Goal: Check status: Check status

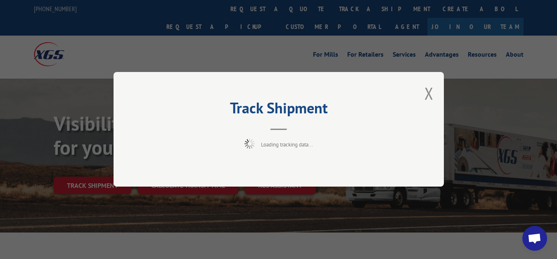
scroll to position [42, 0]
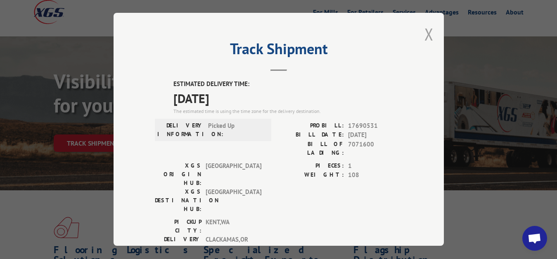
click at [425, 33] on button "Close modal" at bounding box center [429, 34] width 9 height 22
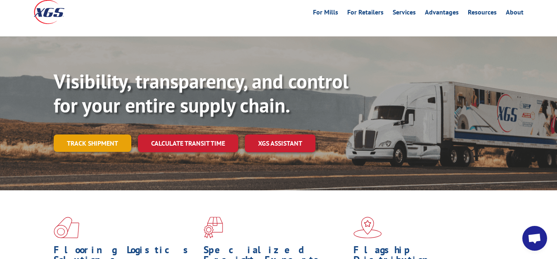
click at [78, 134] on link "Track shipment" at bounding box center [93, 142] width 78 height 17
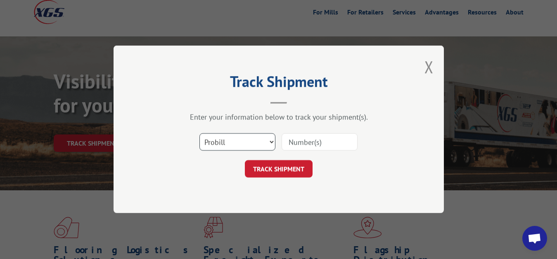
click at [200, 133] on select "Select category... Probill BOL PO" at bounding box center [238, 141] width 76 height 17
select select "bol"
click option "BOL" at bounding box center [0, 0] width 0 height 0
drag, startPoint x: 297, startPoint y: 144, endPoint x: 302, endPoint y: 118, distance: 26.7
click at [297, 143] on input at bounding box center [320, 141] width 76 height 17
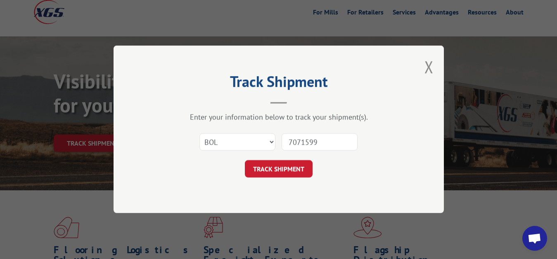
type input "7071599"
click button "TRACK SHIPMENT" at bounding box center [279, 168] width 68 height 17
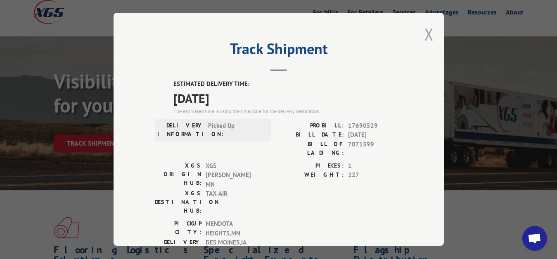
click at [425, 32] on button "Close modal" at bounding box center [429, 34] width 9 height 22
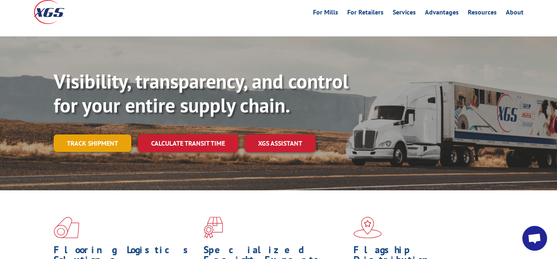
click at [83, 134] on link "Track shipment" at bounding box center [93, 142] width 78 height 17
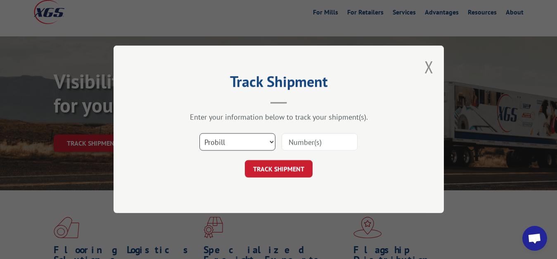
click at [200, 133] on select "Select category... Probill BOL PO" at bounding box center [238, 141] width 76 height 17
select select "bol"
click option "BOL" at bounding box center [0, 0] width 0 height 0
click at [311, 133] on input at bounding box center [320, 141] width 76 height 17
type input "7071601"
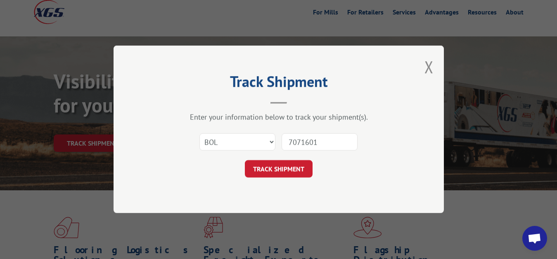
click button "TRACK SHIPMENT" at bounding box center [279, 168] width 68 height 17
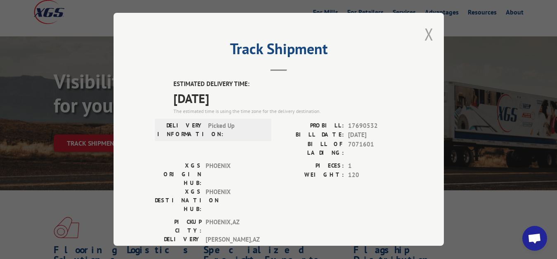
click at [425, 32] on button "Close modal" at bounding box center [429, 34] width 9 height 22
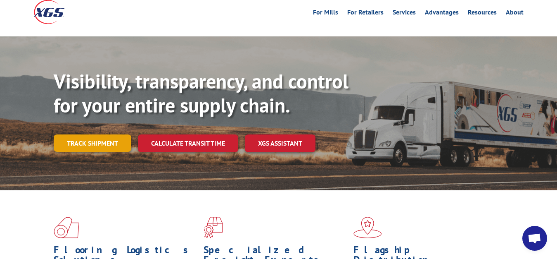
click at [80, 134] on link "Track shipment" at bounding box center [93, 142] width 78 height 17
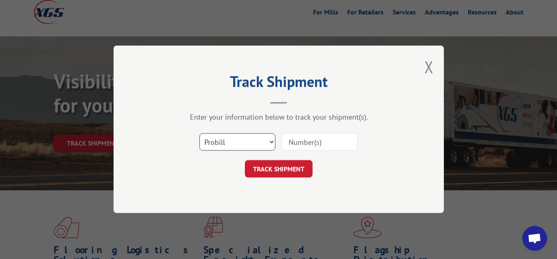
click at [200, 133] on select "Select category... Probill BOL PO" at bounding box center [238, 141] width 76 height 17
select select "bol"
click option "BOL" at bounding box center [0, 0] width 0 height 0
drag, startPoint x: 301, startPoint y: 139, endPoint x: 307, endPoint y: 90, distance: 49.0
click at [301, 138] on input at bounding box center [320, 141] width 76 height 17
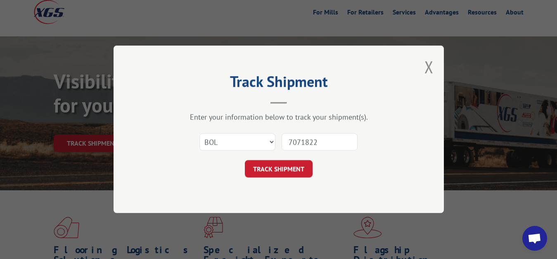
type input "7071822"
click button "TRACK SHIPMENT" at bounding box center [279, 168] width 68 height 17
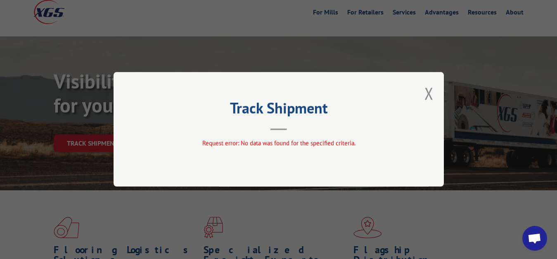
drag, startPoint x: 427, startPoint y: 94, endPoint x: 323, endPoint y: 128, distance: 109.4
click at [427, 95] on button "Close modal" at bounding box center [429, 93] width 9 height 22
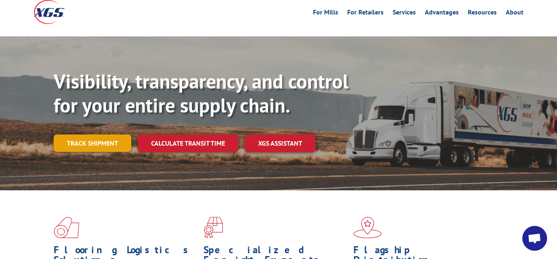
click at [86, 134] on link "Track shipment" at bounding box center [93, 142] width 78 height 17
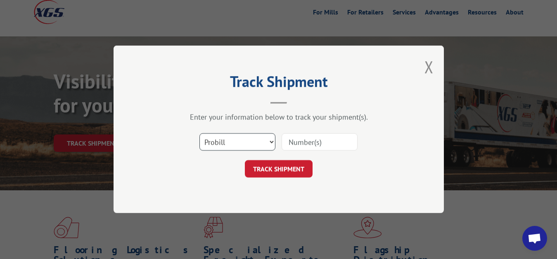
click at [200, 133] on select "Select category... Probill BOL PO" at bounding box center [238, 141] width 76 height 17
select select "bol"
click option "BOL" at bounding box center [0, 0] width 0 height 0
click at [300, 145] on input at bounding box center [320, 141] width 76 height 17
type input "7056663"
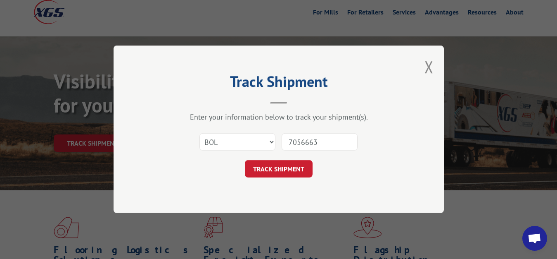
click button "TRACK SHIPMENT" at bounding box center [279, 168] width 68 height 17
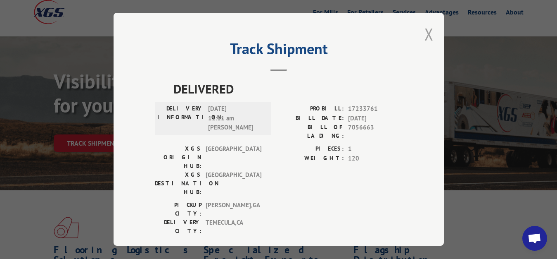
click at [426, 34] on button "Close modal" at bounding box center [429, 34] width 9 height 22
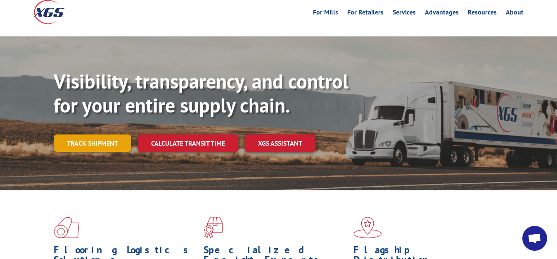
click at [93, 134] on link "Track shipment" at bounding box center [93, 142] width 78 height 17
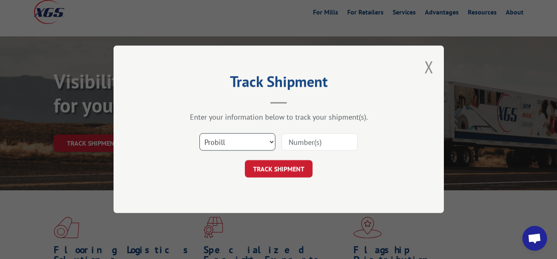
click at [200, 133] on select "Select category... Probill BOL PO" at bounding box center [238, 141] width 76 height 17
select select "bol"
click option "BOL" at bounding box center [0, 0] width 0 height 0
click at [295, 140] on input at bounding box center [320, 141] width 76 height 17
